Goal: Task Accomplishment & Management: Use online tool/utility

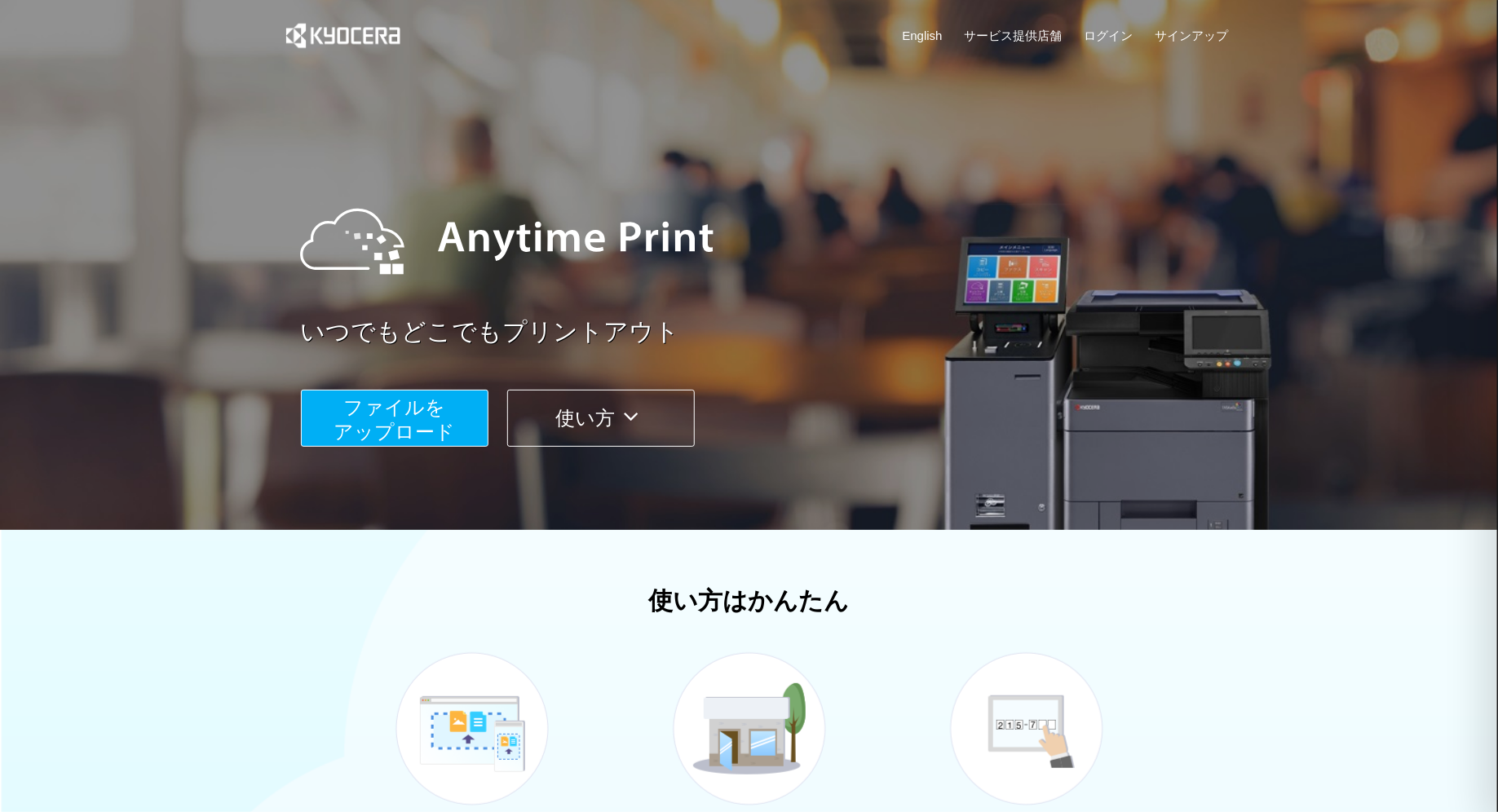
click at [384, 431] on span "ファイルを ​​アップロード" at bounding box center [394, 420] width 121 height 47
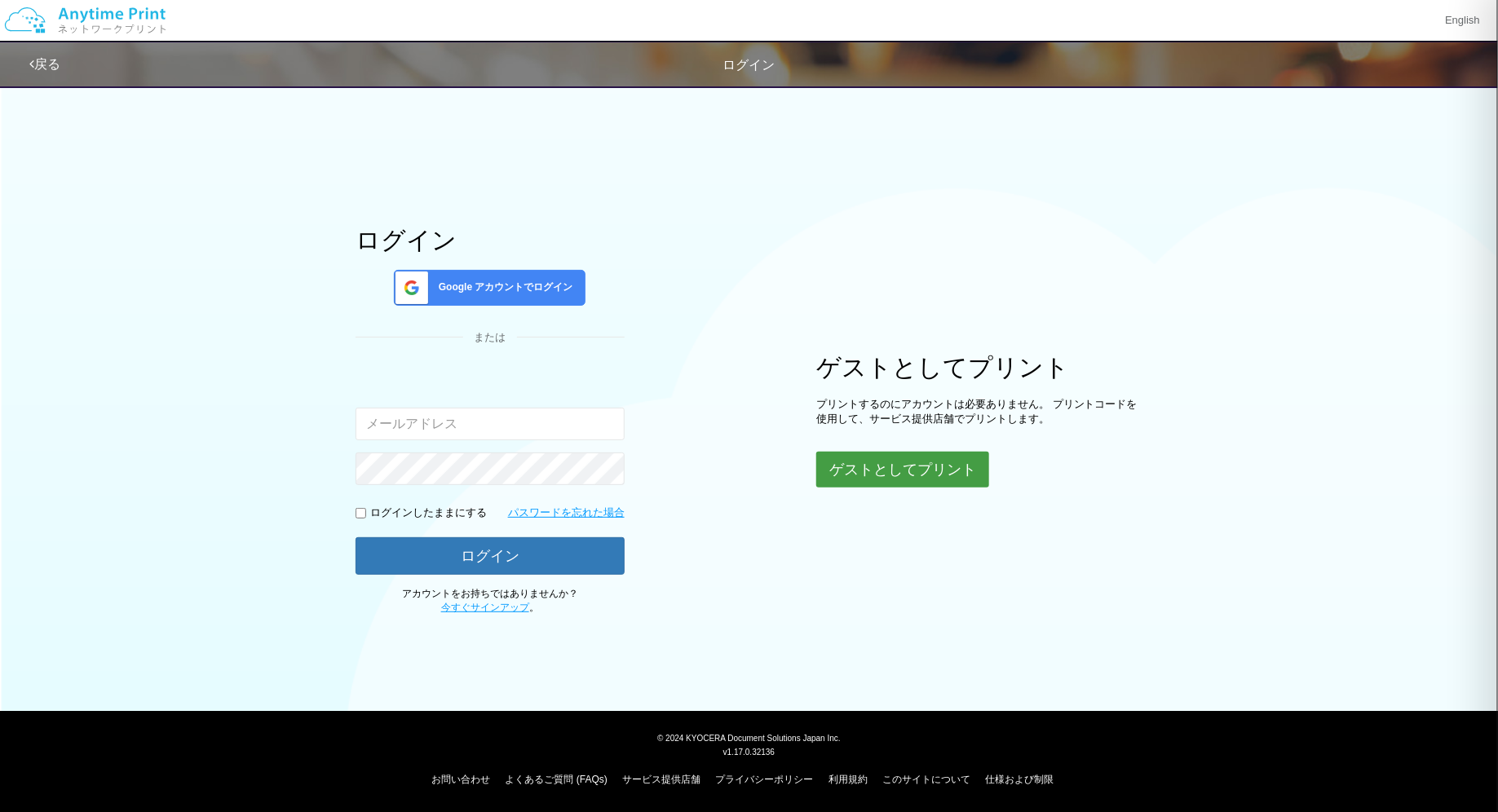
click at [918, 473] on button "ゲストとしてプリント" at bounding box center [902, 470] width 173 height 36
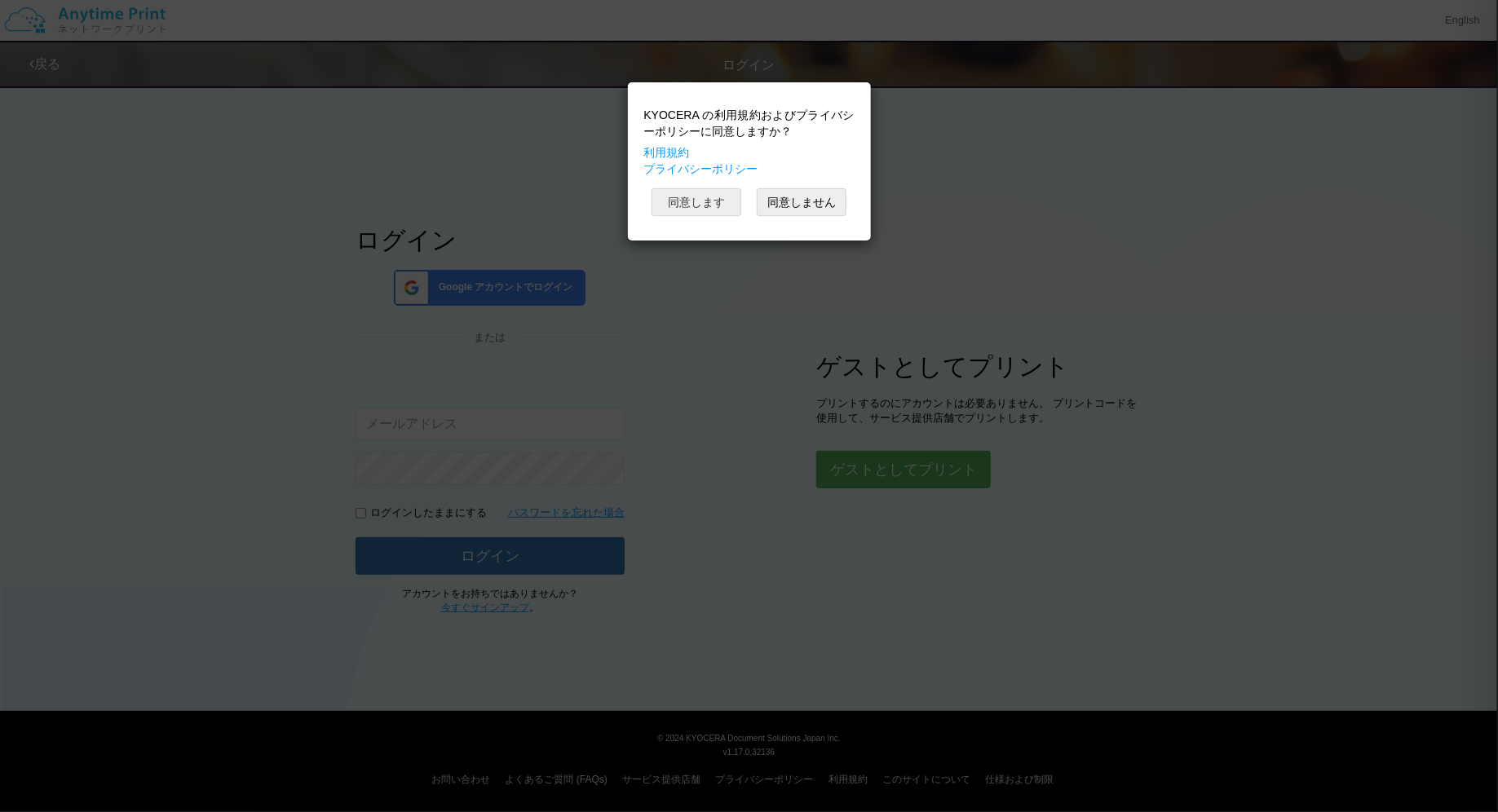
click at [716, 193] on button "同意します" at bounding box center [696, 202] width 89 height 28
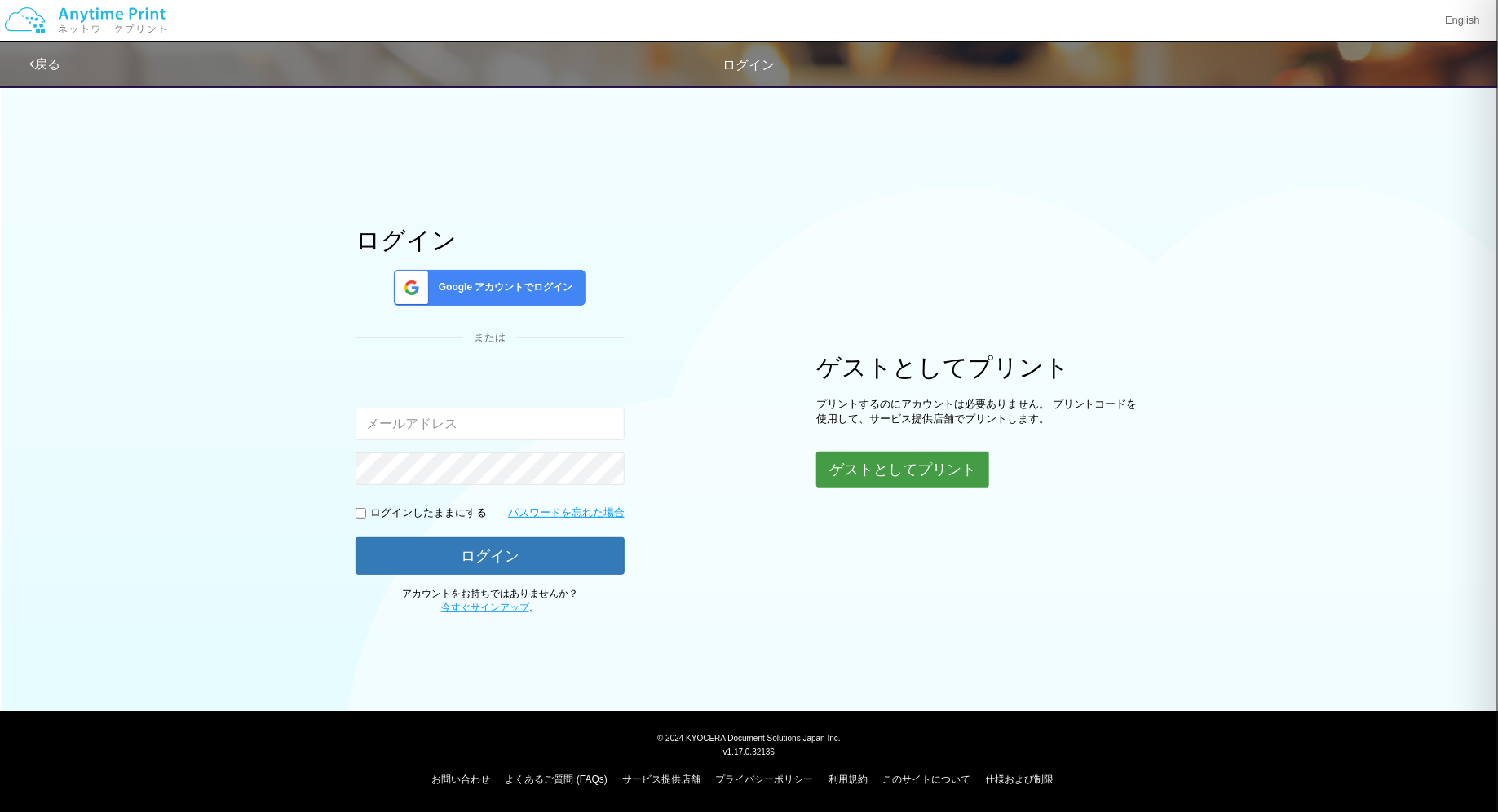
click at [909, 464] on button "ゲストとしてプリント" at bounding box center [902, 470] width 173 height 36
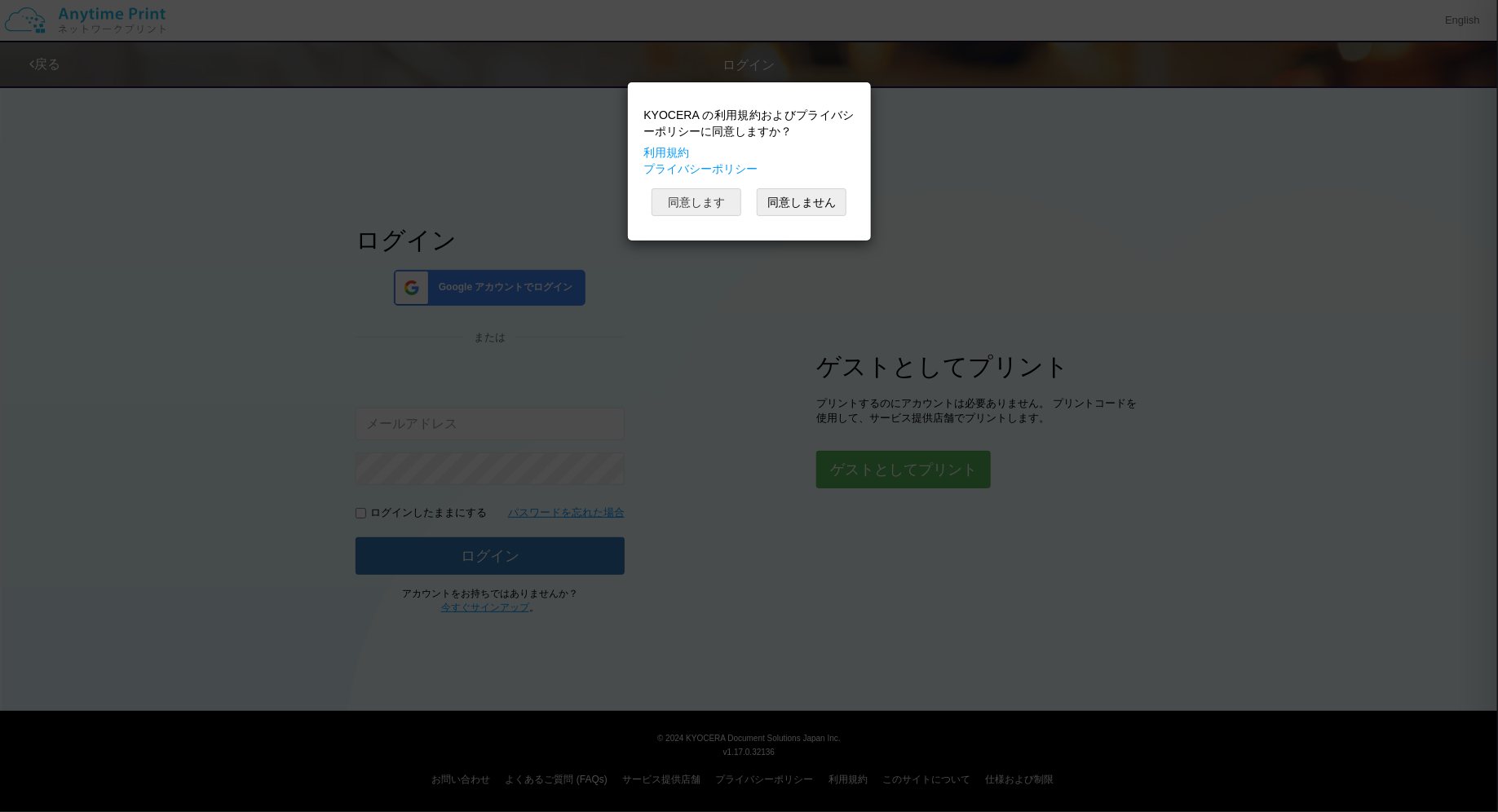
click at [708, 198] on button "同意します" at bounding box center [696, 202] width 89 height 28
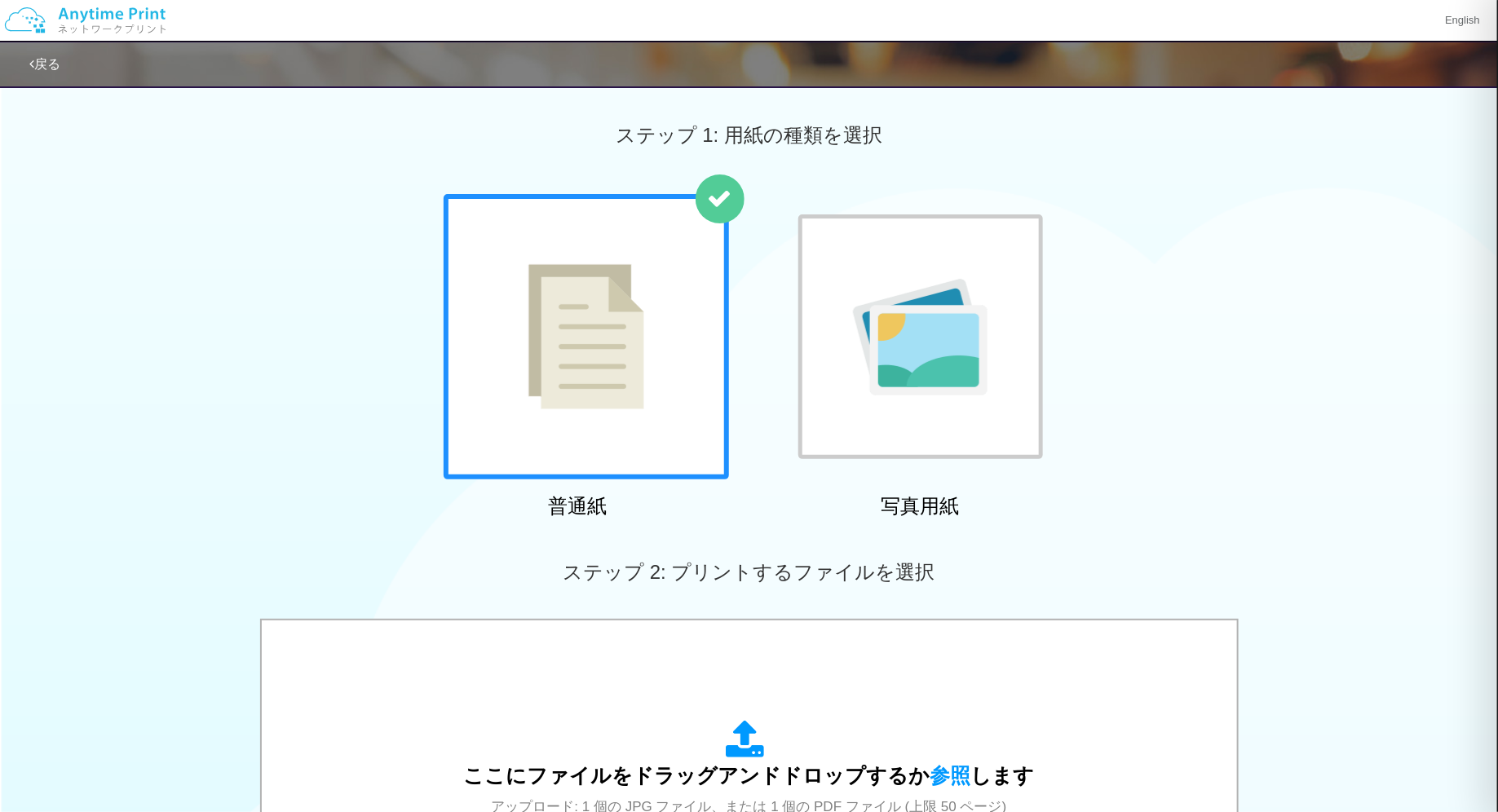
click at [614, 404] on img at bounding box center [586, 336] width 116 height 145
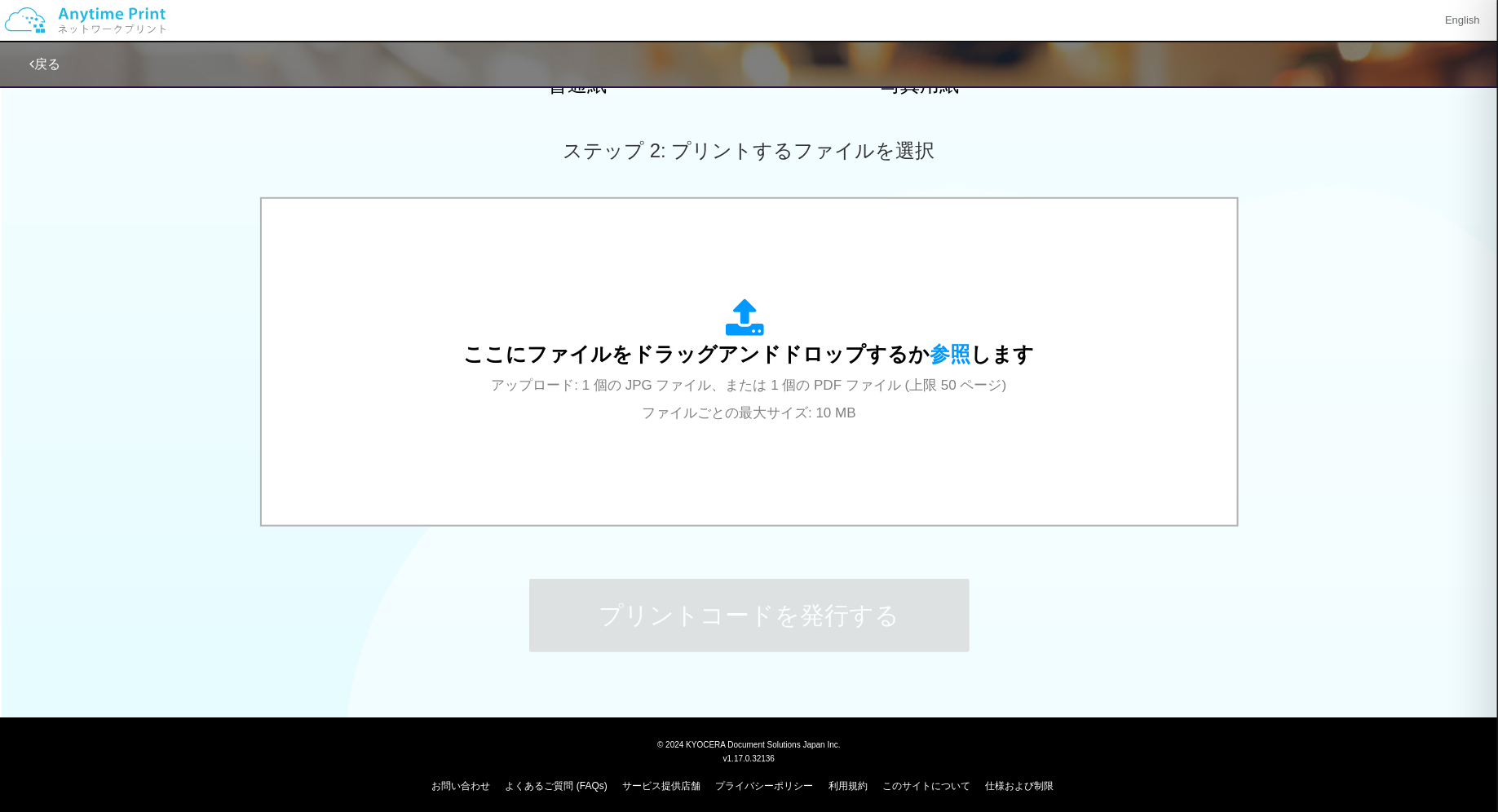
scroll to position [428, 0]
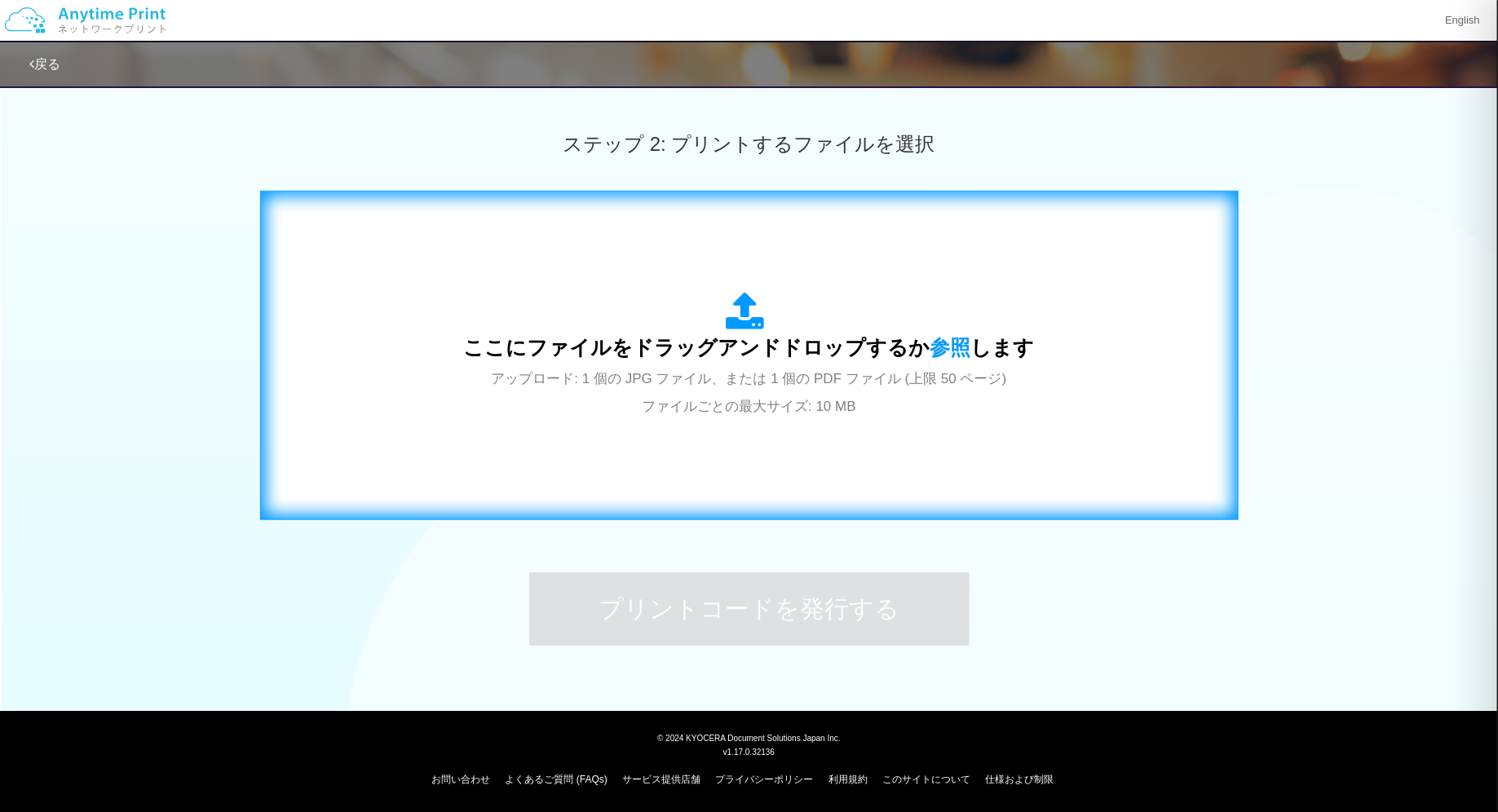
click at [743, 358] on span "ここにファイルをドラッグアンドドロップするか 参照 します" at bounding box center [749, 347] width 571 height 23
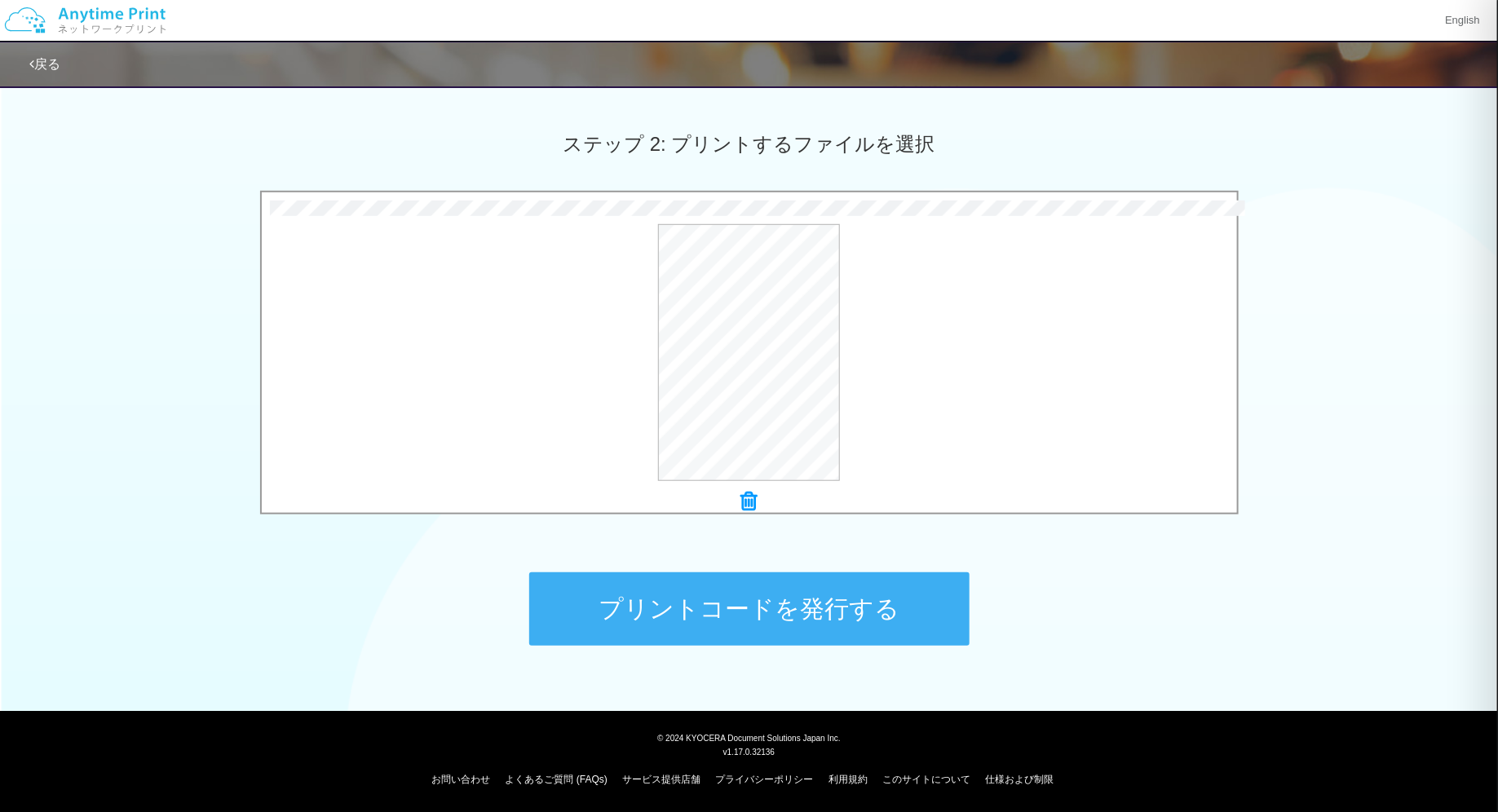
click at [781, 615] on button "プリントコードを発行する" at bounding box center [749, 610] width 440 height 74
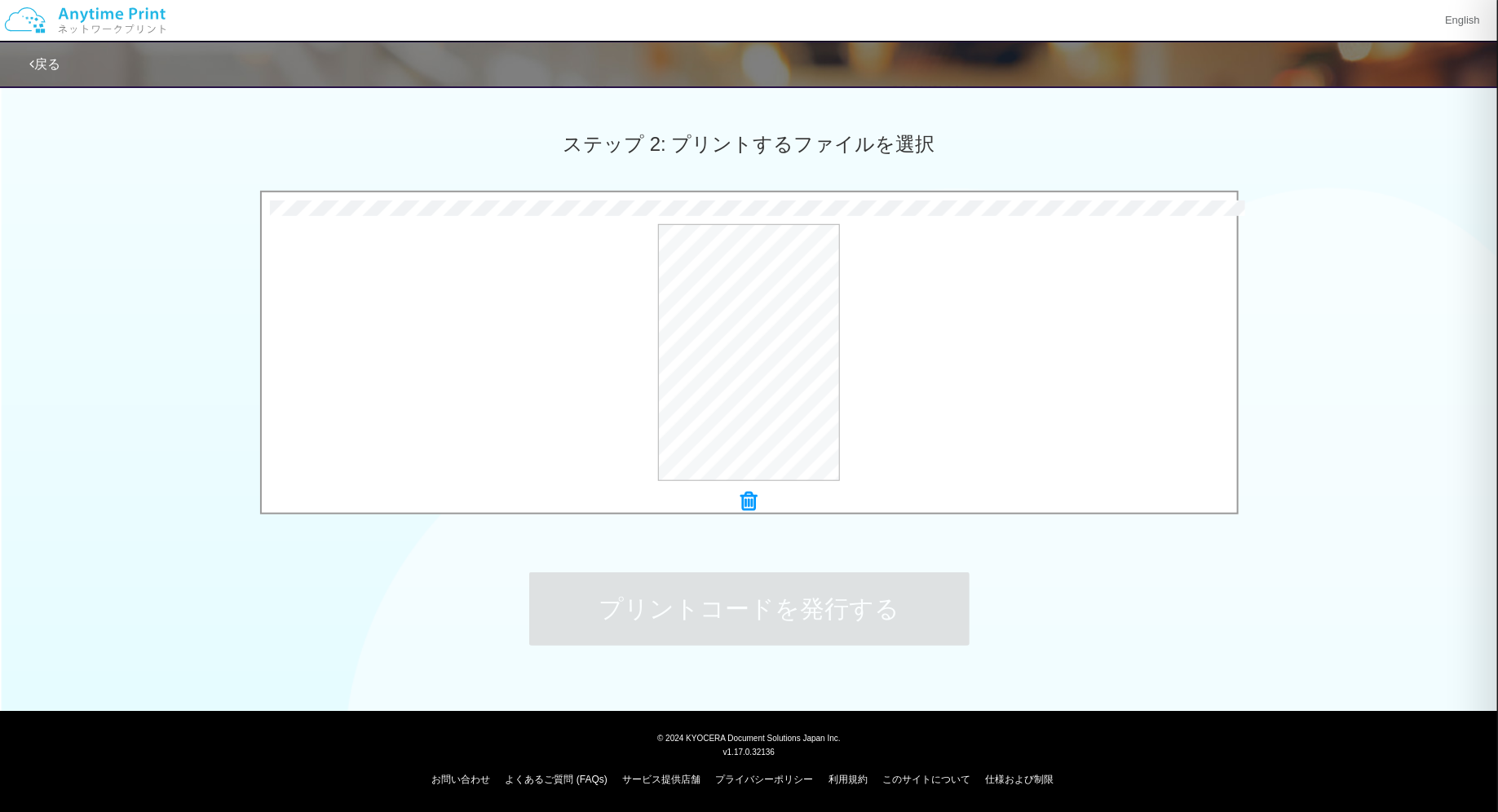
scroll to position [0, 0]
